Goal: Task Accomplishment & Management: Use online tool/utility

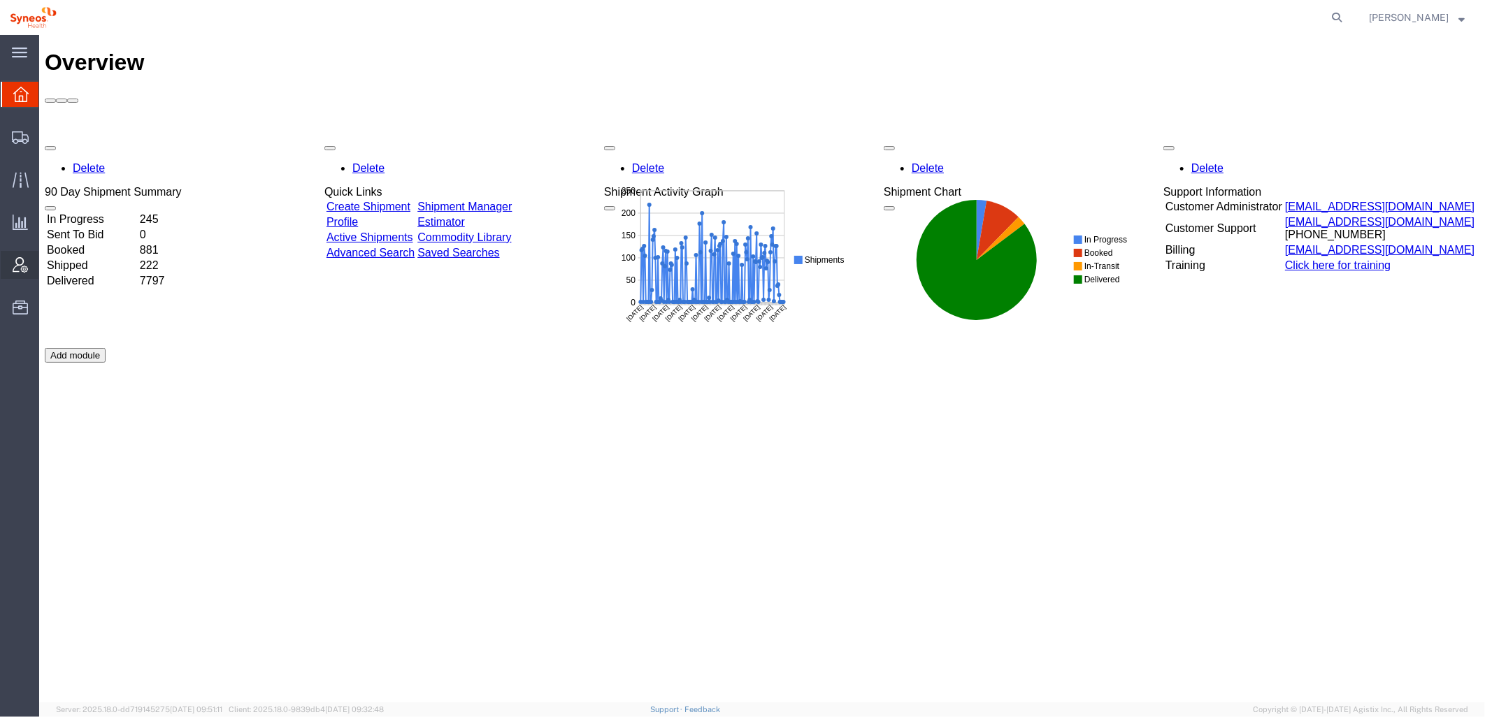
click at [8, 259] on div at bounding box center [20, 265] width 39 height 28
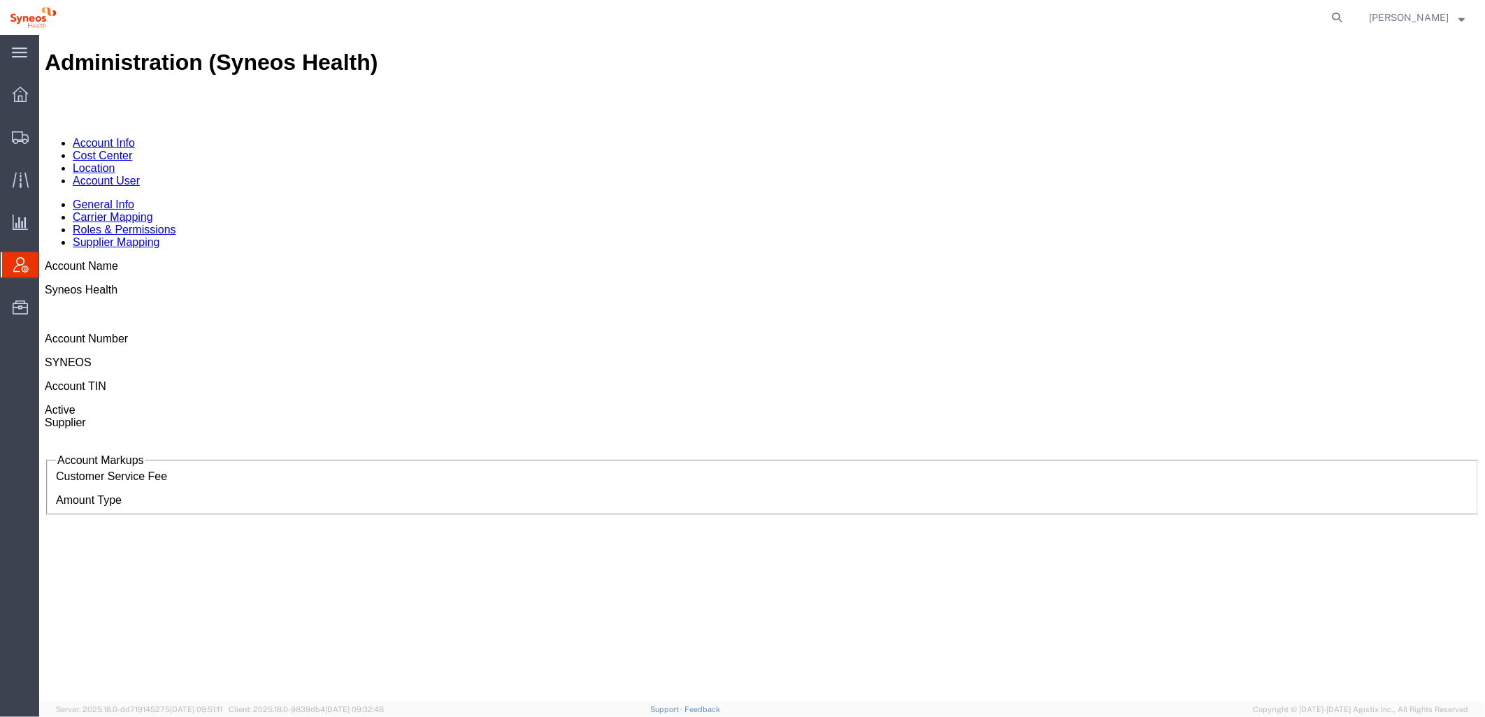
click at [139, 174] on link "Account User" at bounding box center [105, 180] width 67 height 12
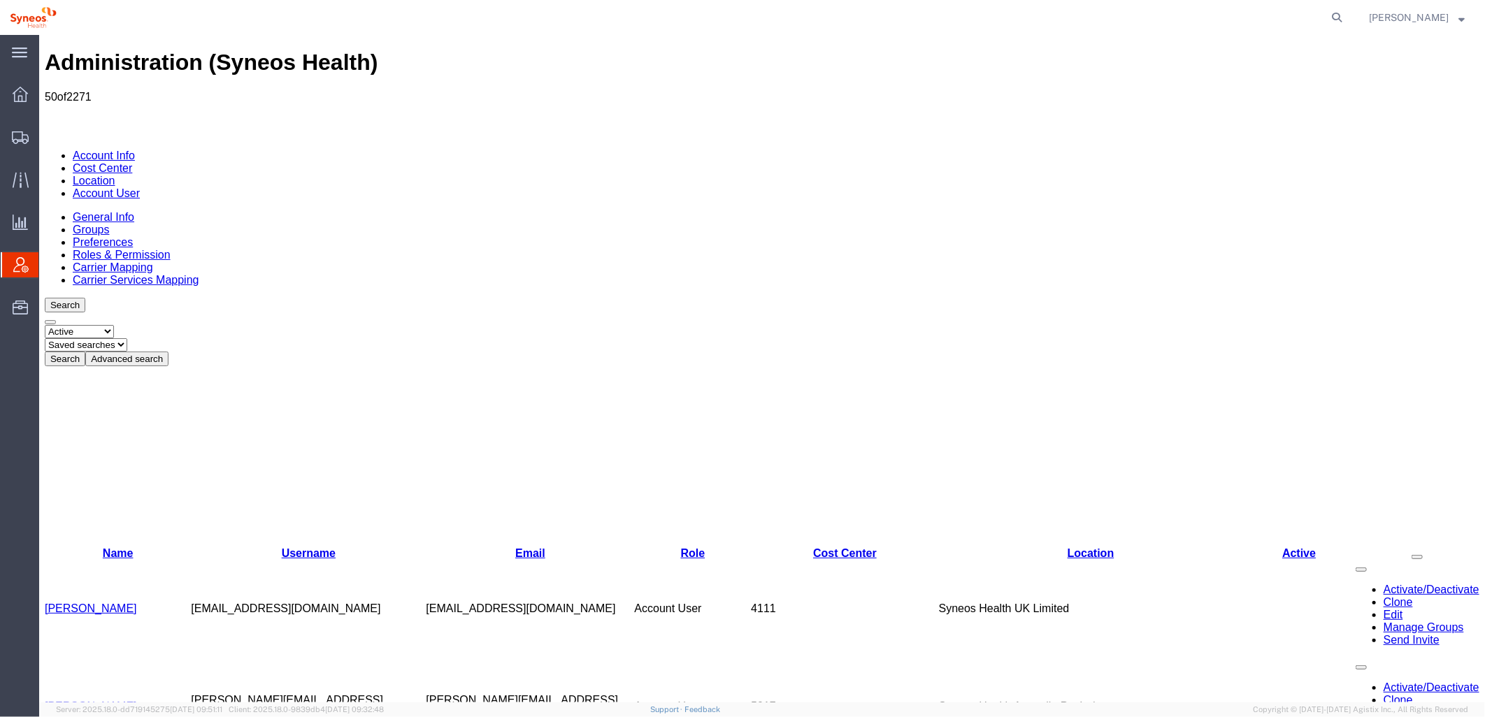
click at [168, 351] on button "Advanced search" at bounding box center [126, 358] width 83 height 15
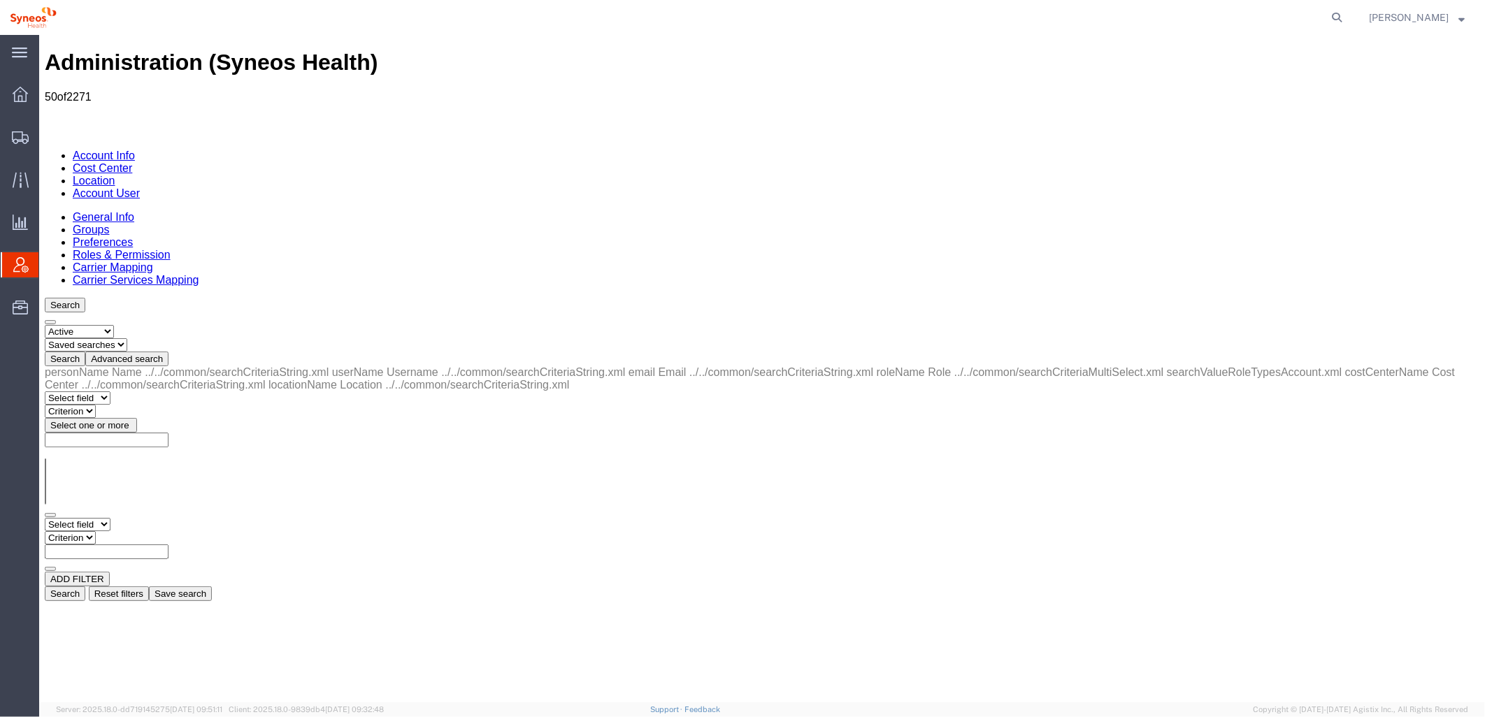
click at [110, 517] on select "Select field Cost Center Email Location Name Role Username" at bounding box center [77, 523] width 66 height 13
select select "locationName"
click at [44, 517] on select "Select field Cost Center Email Location Name Role Username" at bounding box center [77, 523] width 66 height 13
click at [128, 531] on select "Criterion contains does not contain is is blank is not blank starts with" at bounding box center [86, 537] width 84 height 13
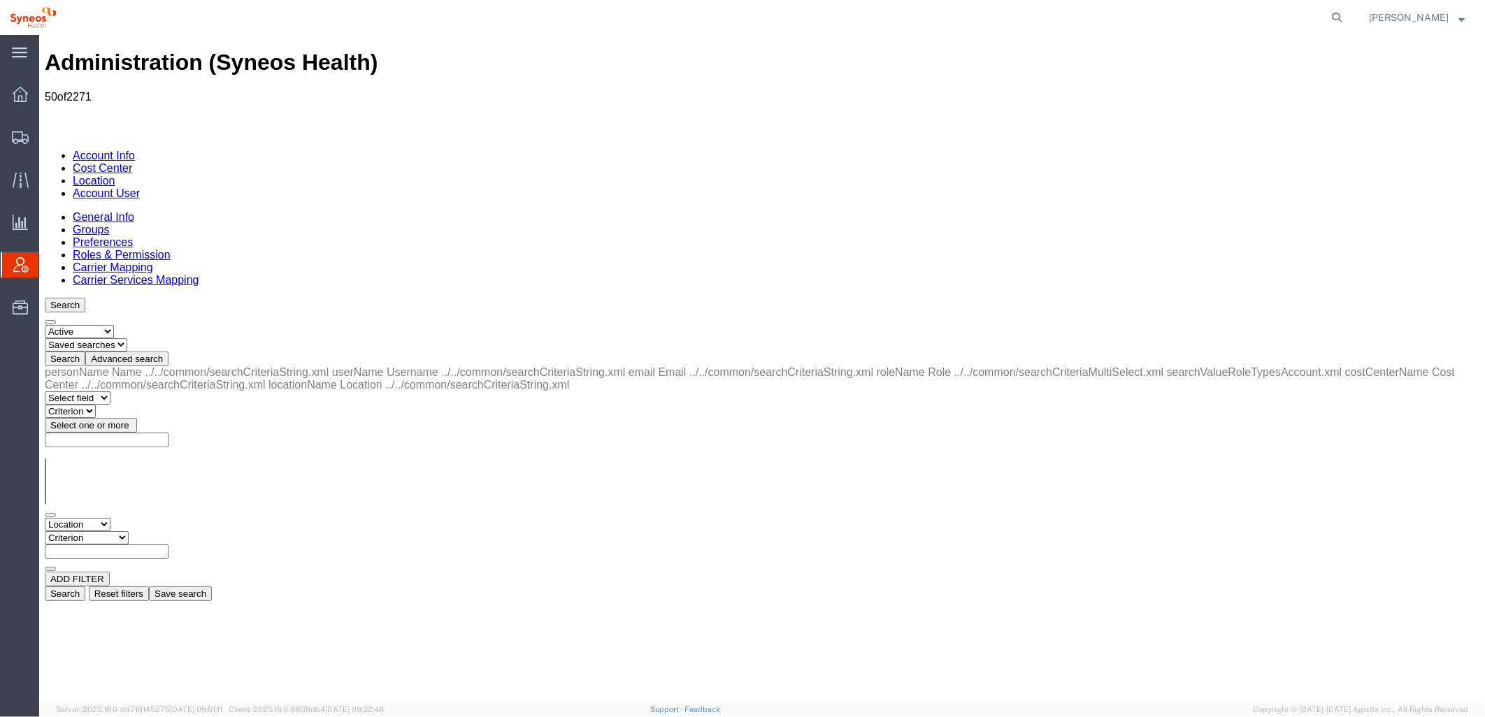
click at [128, 531] on select "Criterion contains does not contain is is blank is not blank starts with" at bounding box center [86, 537] width 84 height 13
select select "contains"
click at [128, 531] on select "Criterion contains does not contain is is blank is not blank starts with" at bounding box center [86, 537] width 84 height 13
click at [168, 544] on input "text" at bounding box center [106, 551] width 124 height 15
type input "zdnu"
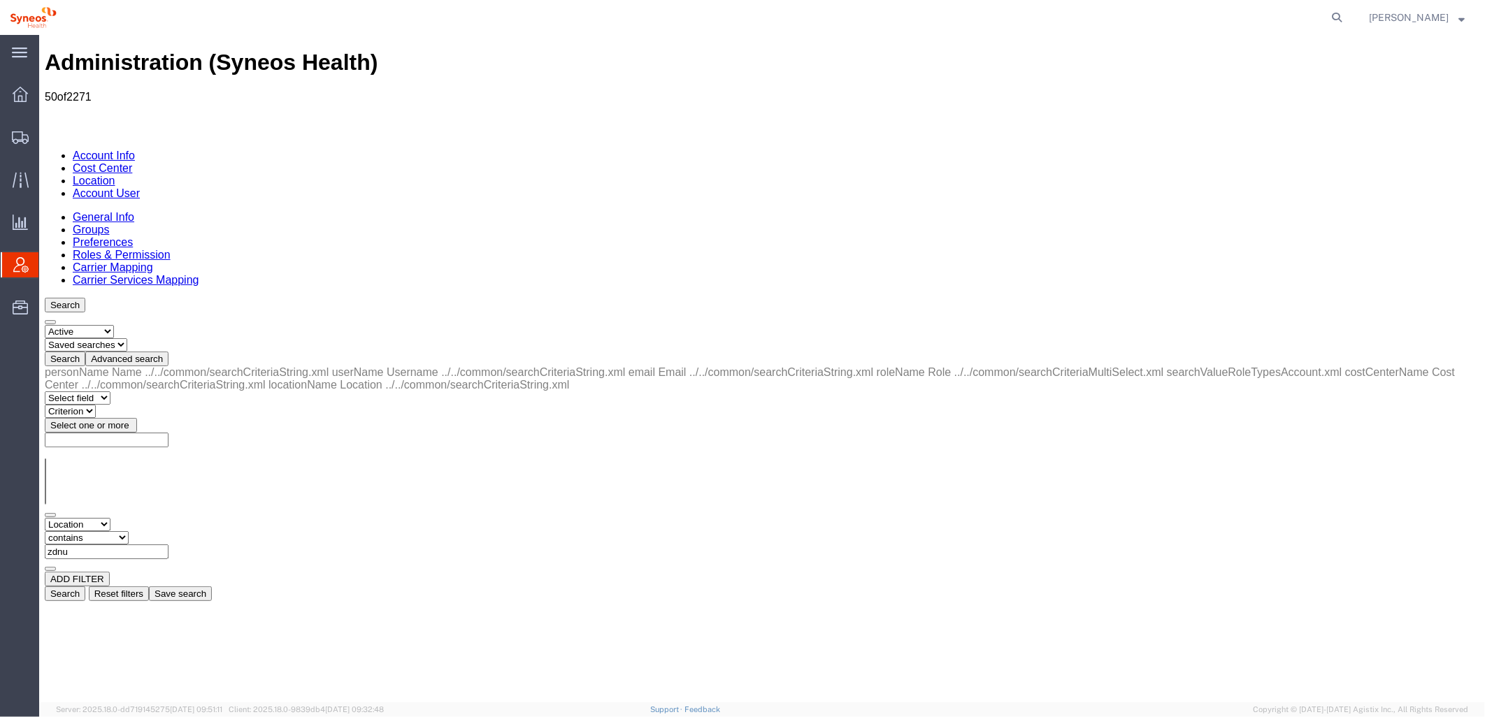
click at [85, 586] on button "Search" at bounding box center [64, 593] width 41 height 15
